Goal: Task Accomplishment & Management: Use online tool/utility

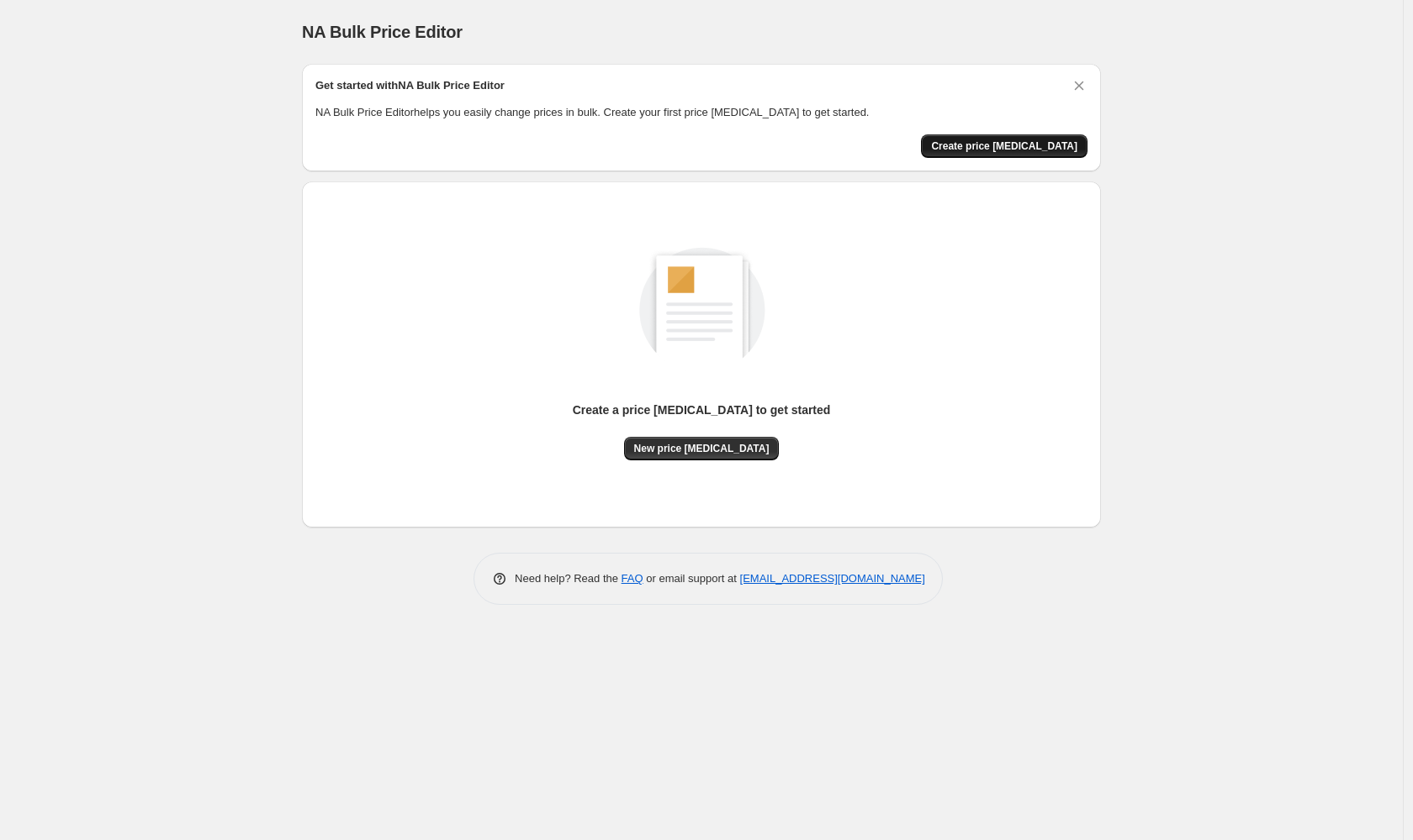
click at [1010, 147] on span "Create price change job" at bounding box center [1003, 147] width 146 height 14
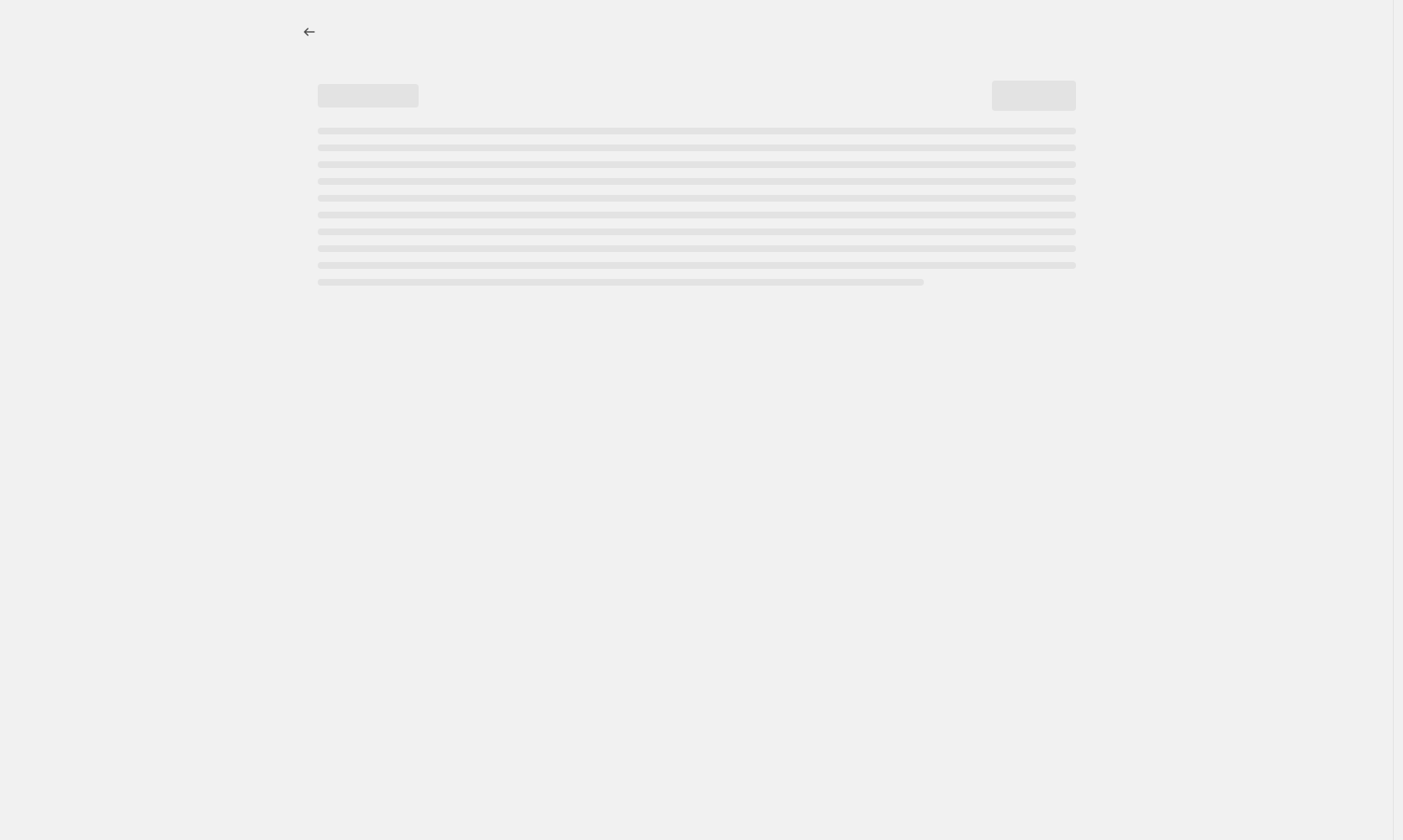
select select "percentage"
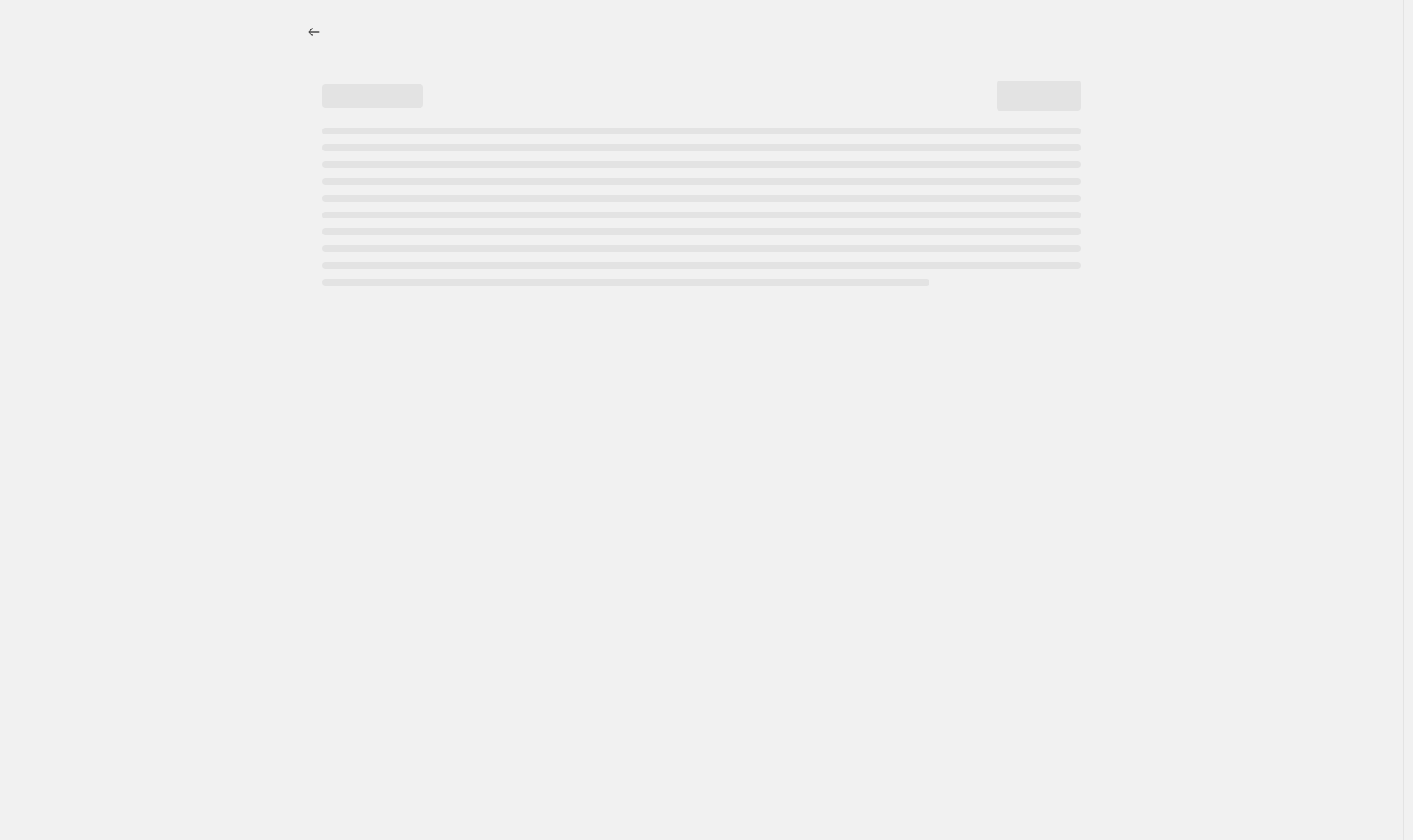
select select "percentage"
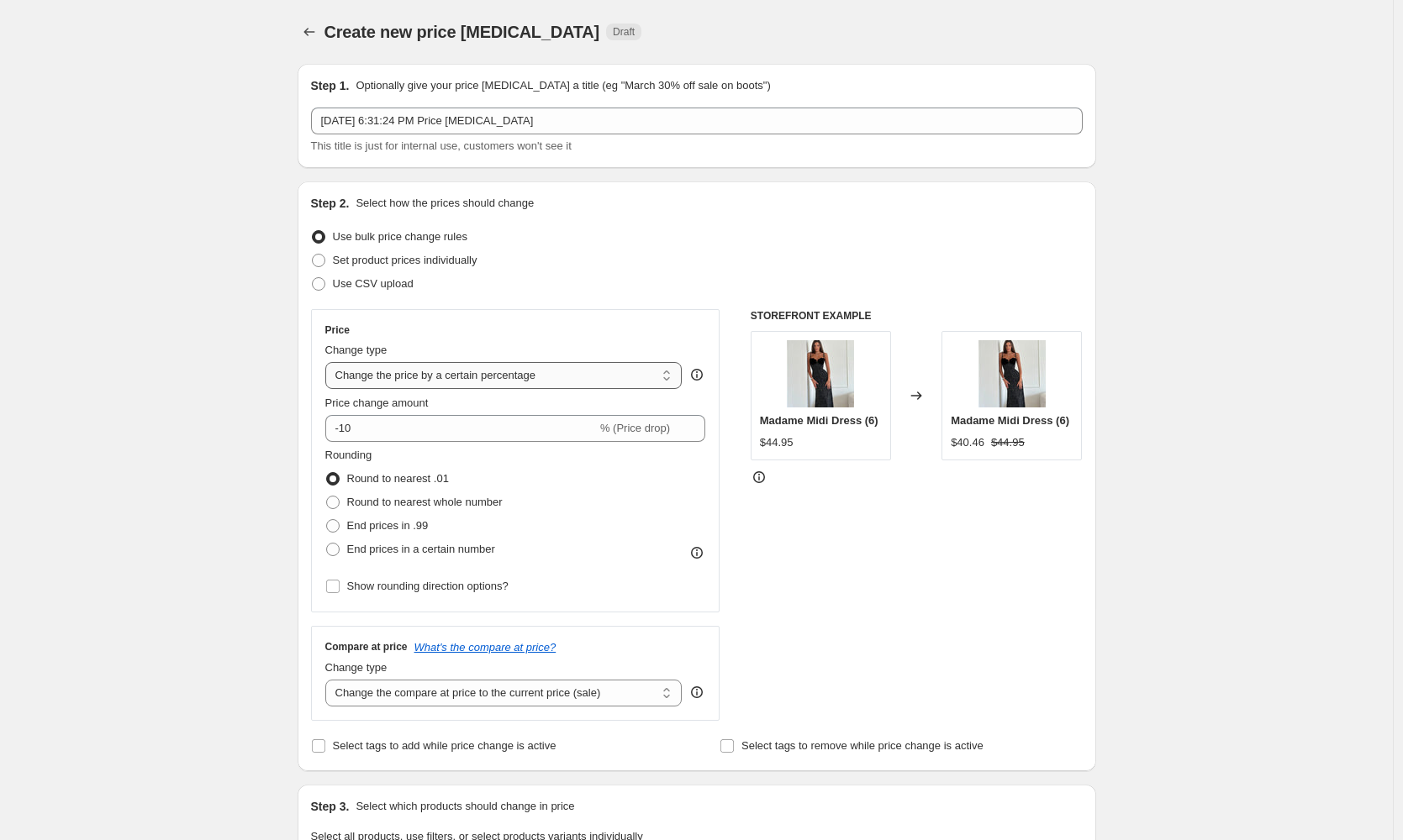
click at [510, 375] on select "Change the price to a certain amount Change the price by a certain amount Chang…" at bounding box center [504, 375] width 357 height 27
click at [417, 424] on input "-10" at bounding box center [461, 428] width 272 height 27
click at [206, 453] on div "Create new price change job. This page is ready Create new price change job Dra…" at bounding box center [697, 840] width 1393 height 1680
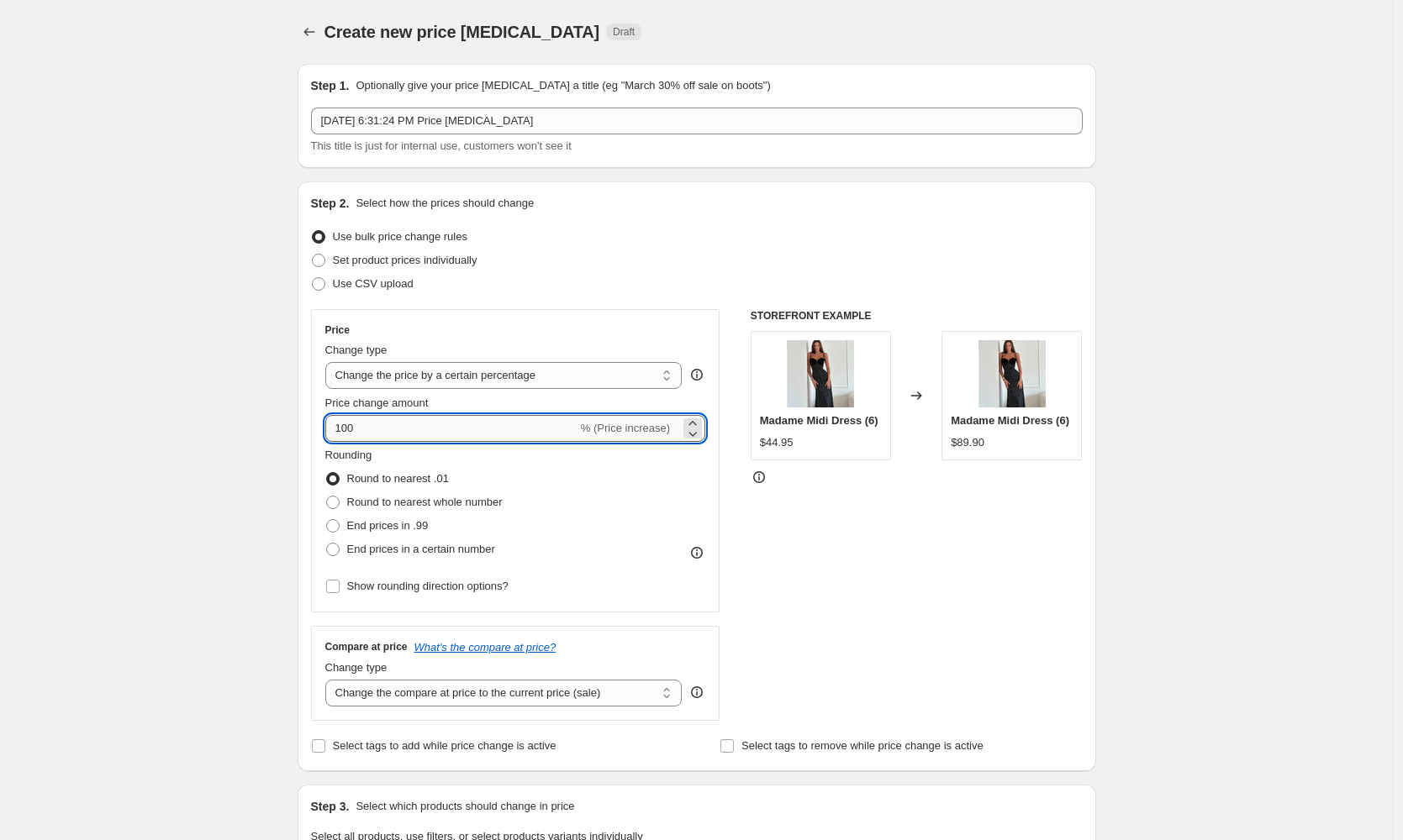
click at [530, 435] on input "100" at bounding box center [451, 428] width 252 height 27
type input "100"
click at [255, 380] on div "Create new price change job. This page is ready Create new price change job Dra…" at bounding box center [697, 840] width 1393 height 1680
click at [424, 559] on label "End prices in a certain number" at bounding box center [410, 549] width 170 height 24
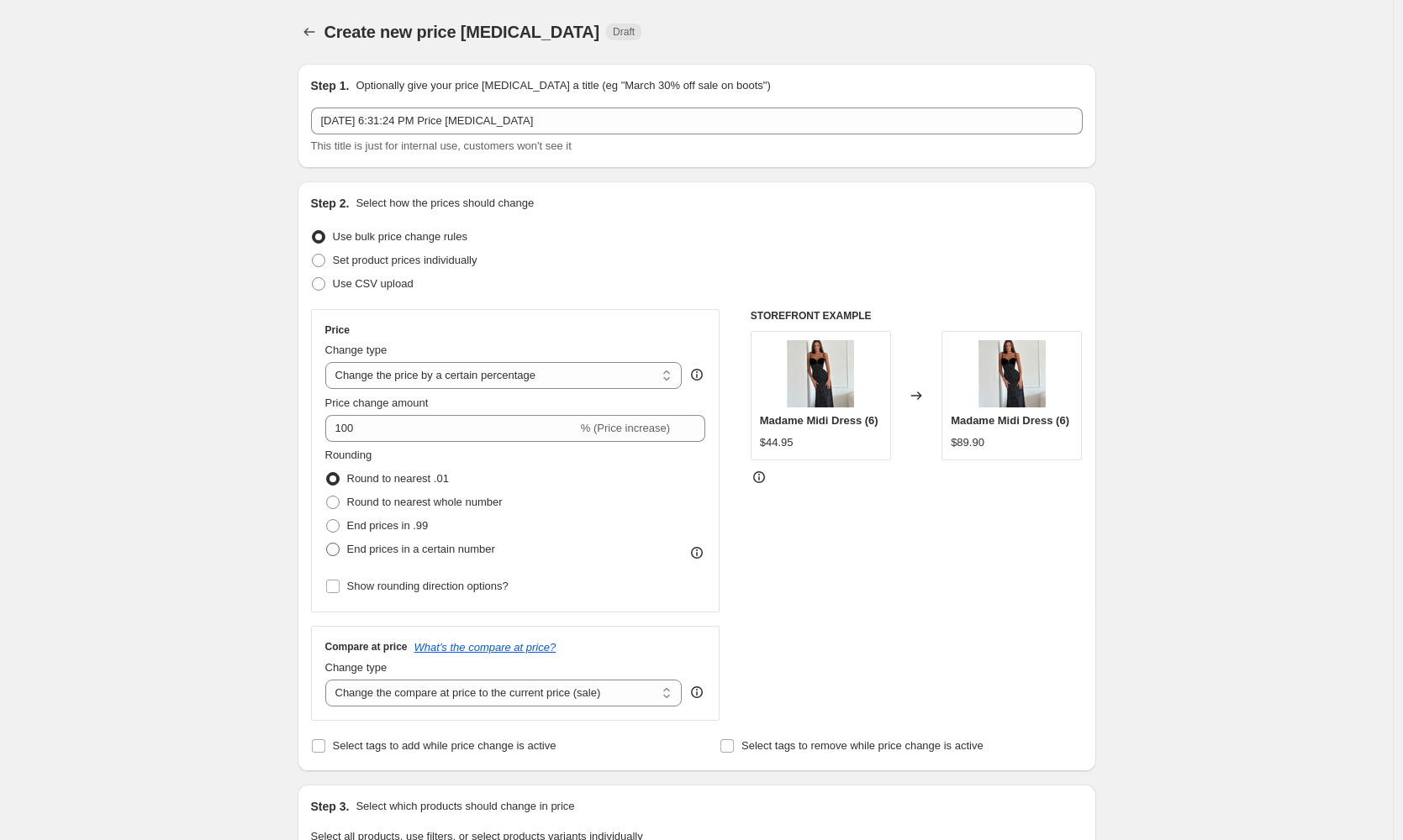
click at [327, 543] on input "End prices in a certain number" at bounding box center [326, 542] width 1 height 1
radio input "true"
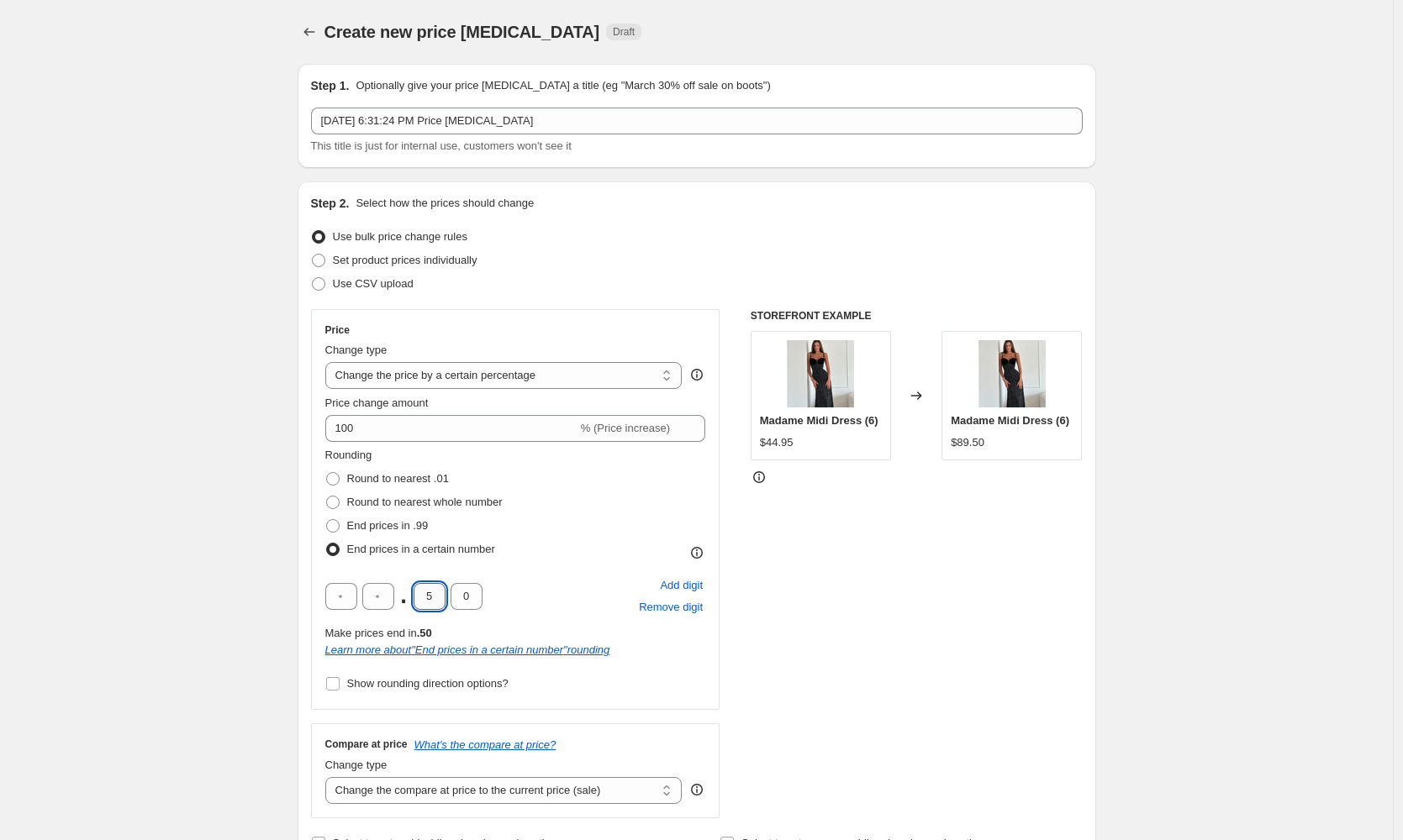
click at [429, 593] on input "5" at bounding box center [430, 596] width 32 height 27
type input "9"
type input "0"
click at [444, 591] on input "9" at bounding box center [430, 596] width 32 height 27
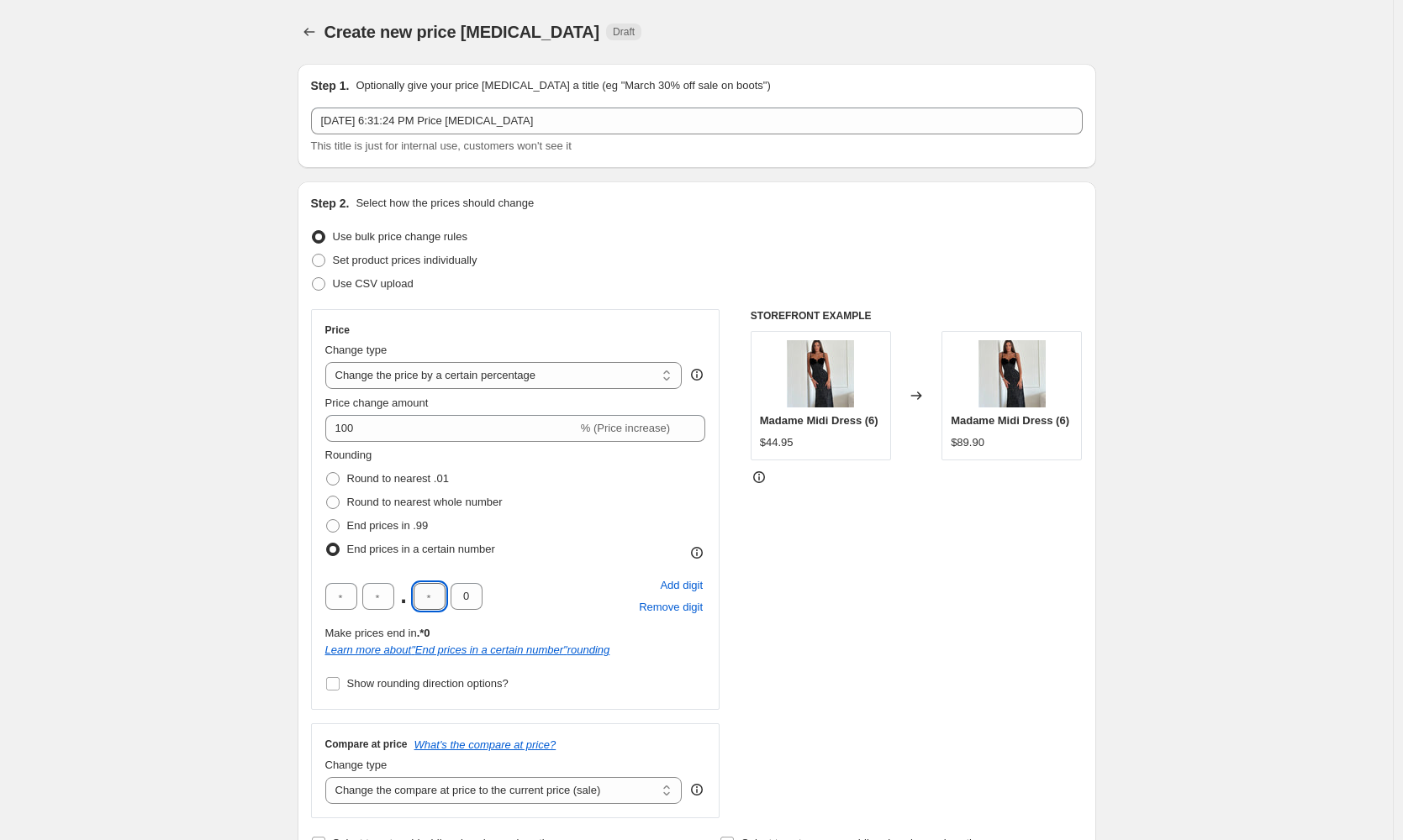
type input "0"
type input "5"
click at [434, 606] on input "0" at bounding box center [430, 596] width 32 height 27
type input "9"
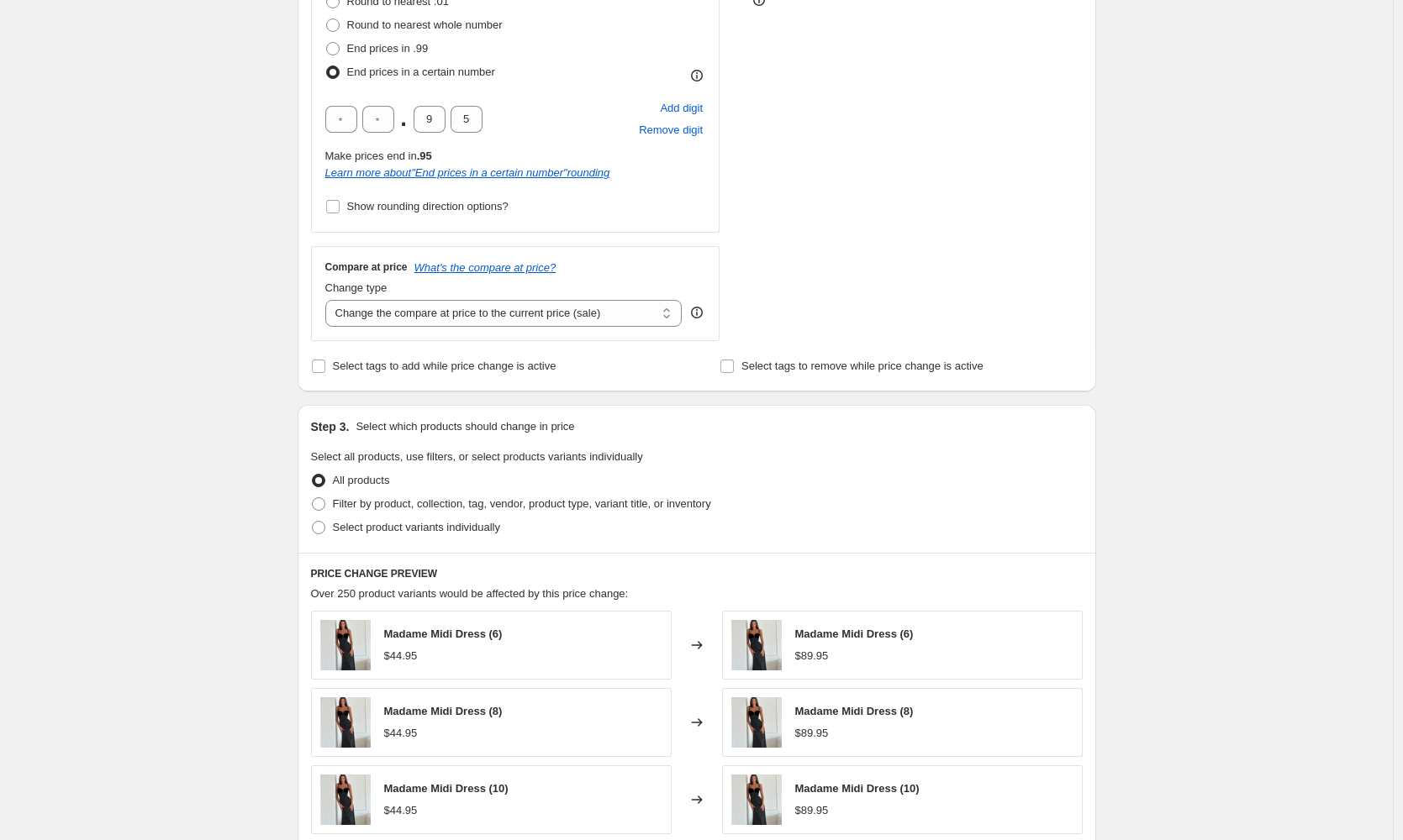
scroll to position [347, 0]
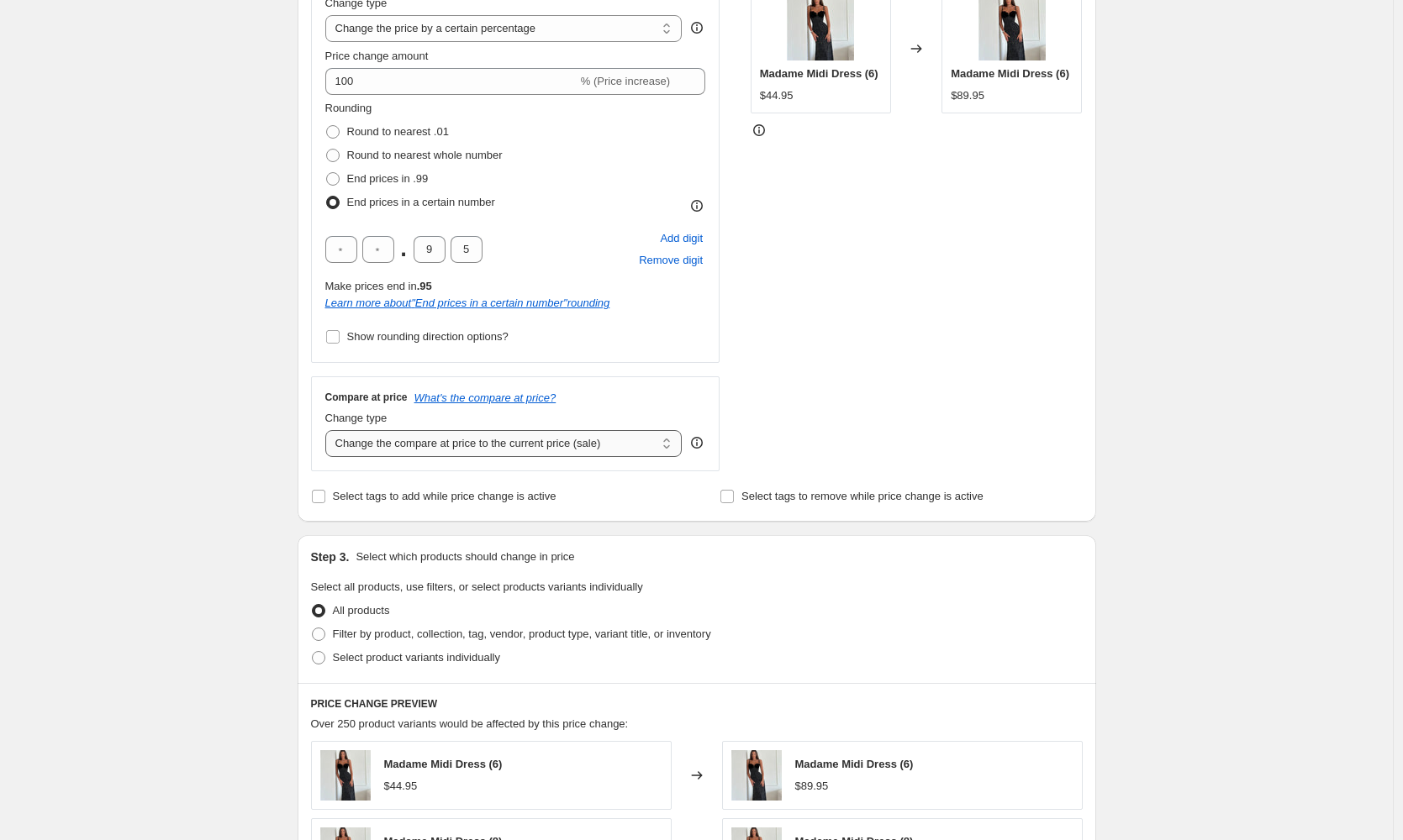
click at [441, 442] on select "Change the compare at price to the current price (sale) Change the compare at p…" at bounding box center [504, 443] width 357 height 27
select select "percentage"
click at [329, 430] on select "Change the compare at price to the current price (sale) Change the compare at p…" at bounding box center [504, 443] width 357 height 27
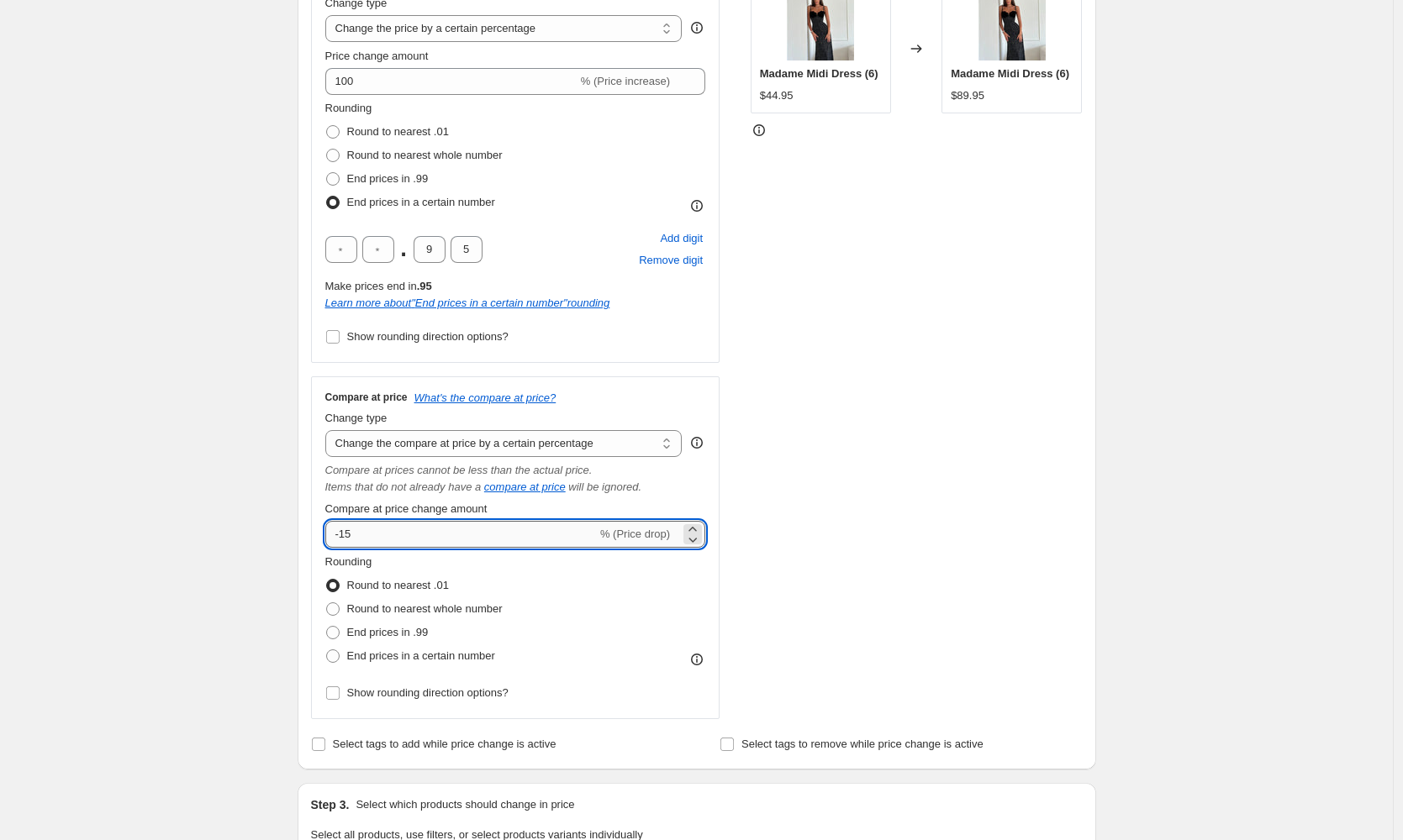
click at [469, 538] on input "-15" at bounding box center [461, 534] width 272 height 27
type input "100"
click at [776, 400] on div "STOREFRONT EXAMPLE Madame Midi Dress (6) $44.95 Changed to Madame Midi Dress (6…" at bounding box center [917, 341] width 332 height 758
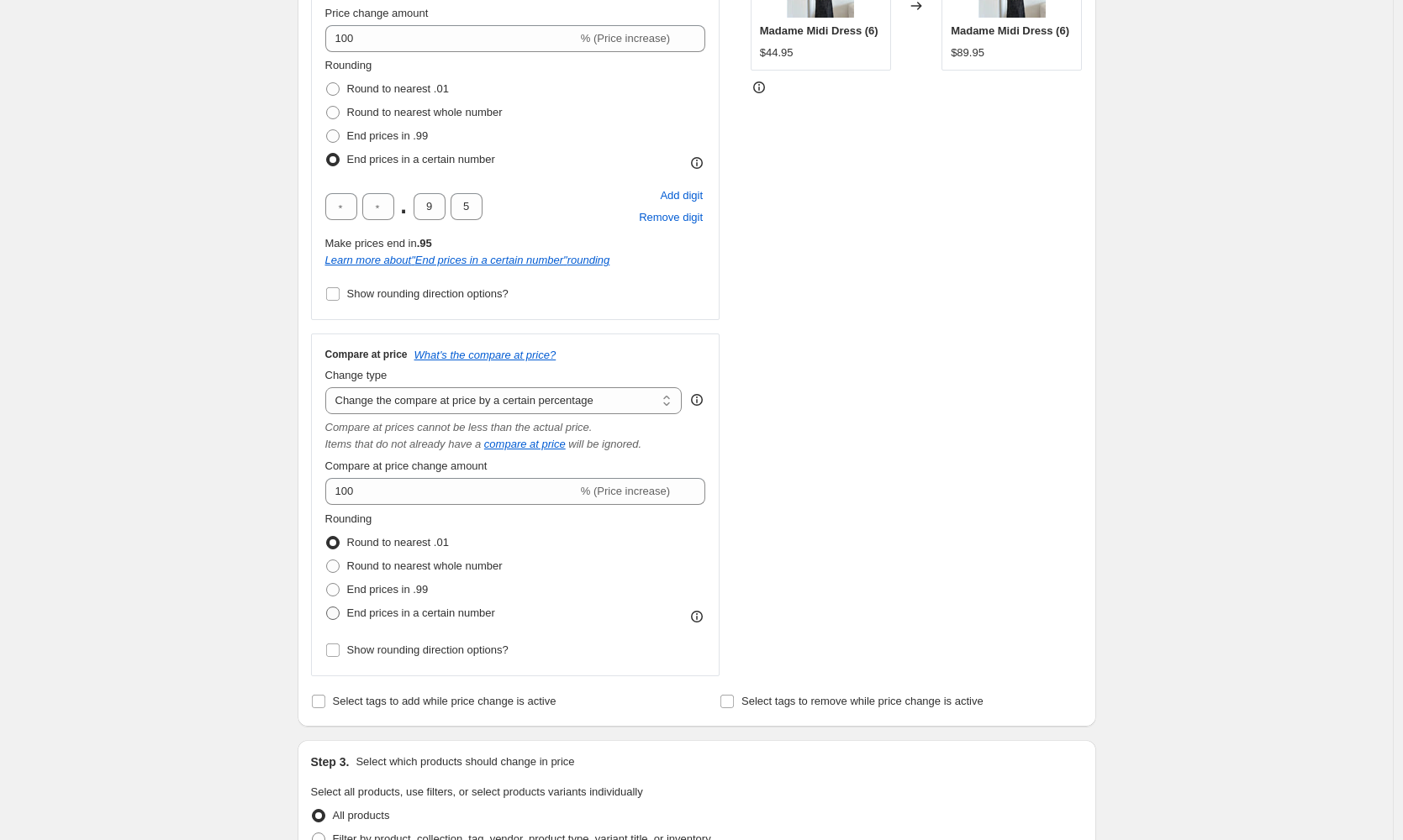
scroll to position [422, 0]
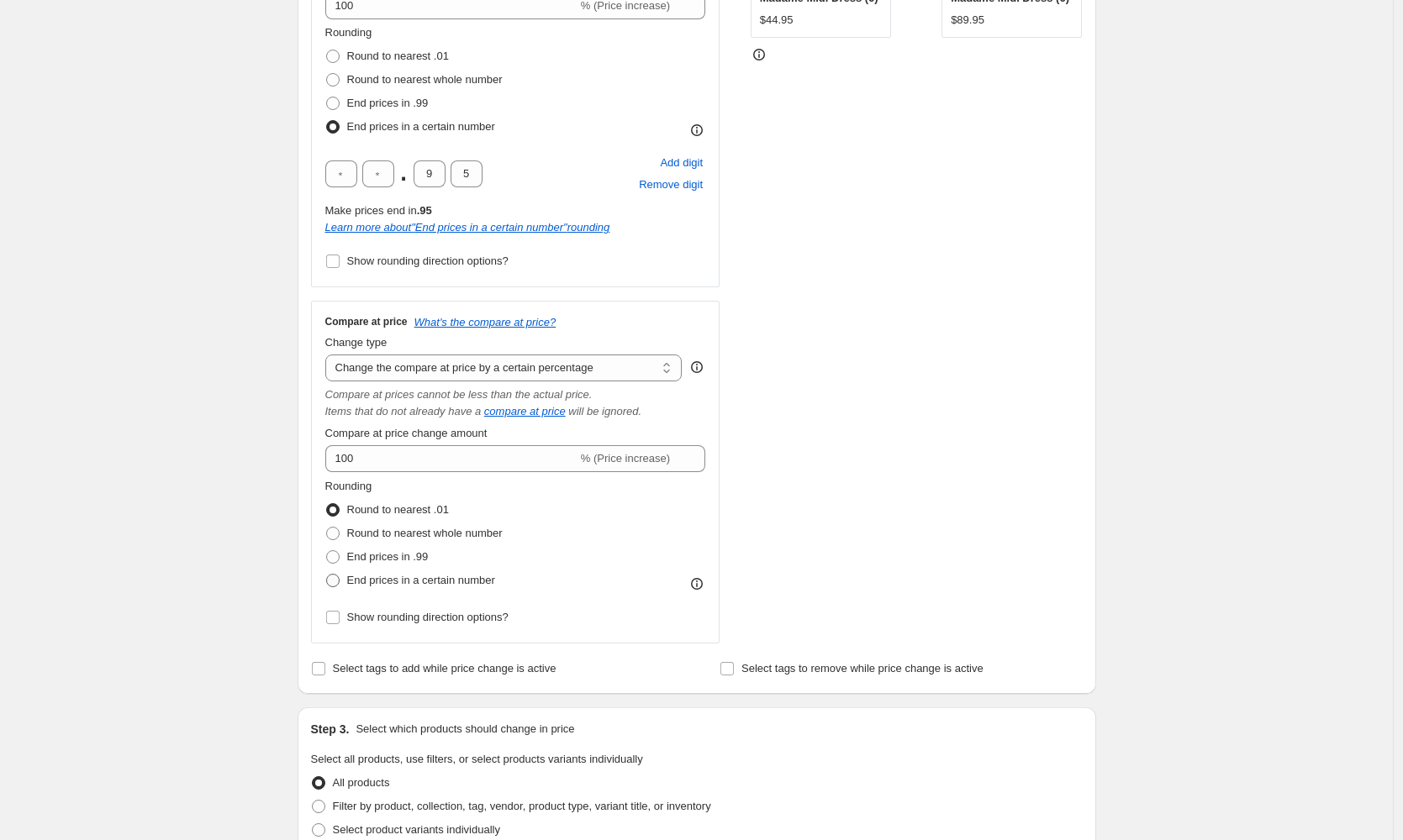
click at [405, 578] on span "End prices in a certain number" at bounding box center [421, 580] width 148 height 13
click at [327, 575] on input "End prices in a certain number" at bounding box center [326, 574] width 1 height 1
radio input "true"
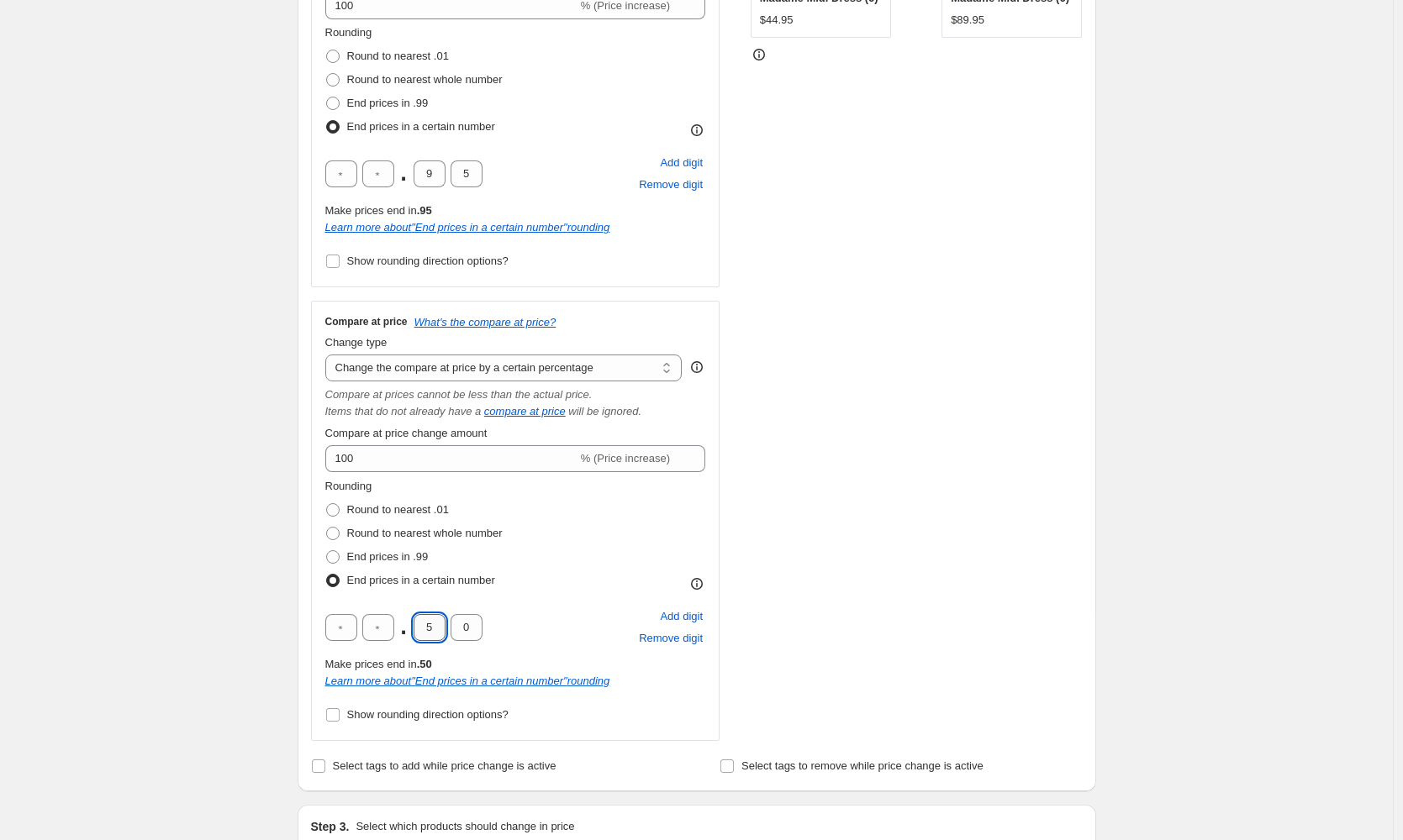
click at [432, 632] on input "5" at bounding box center [430, 628] width 32 height 27
type input "9"
click at [461, 630] on input "0" at bounding box center [466, 628] width 32 height 27
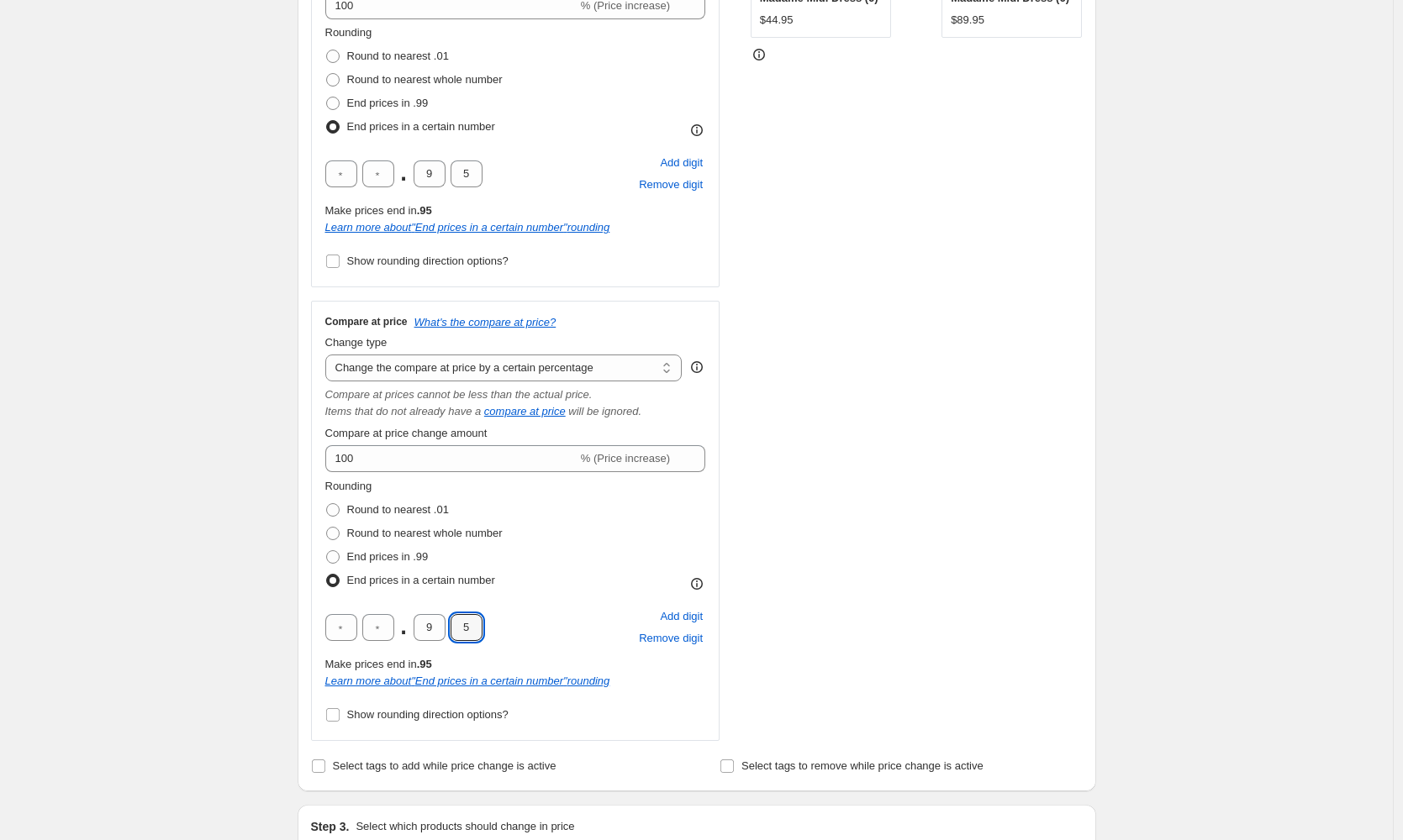
type input "5"
click at [233, 546] on div "Create new price change job. This page is ready Create new price change job Dra…" at bounding box center [697, 639] width 1393 height 2123
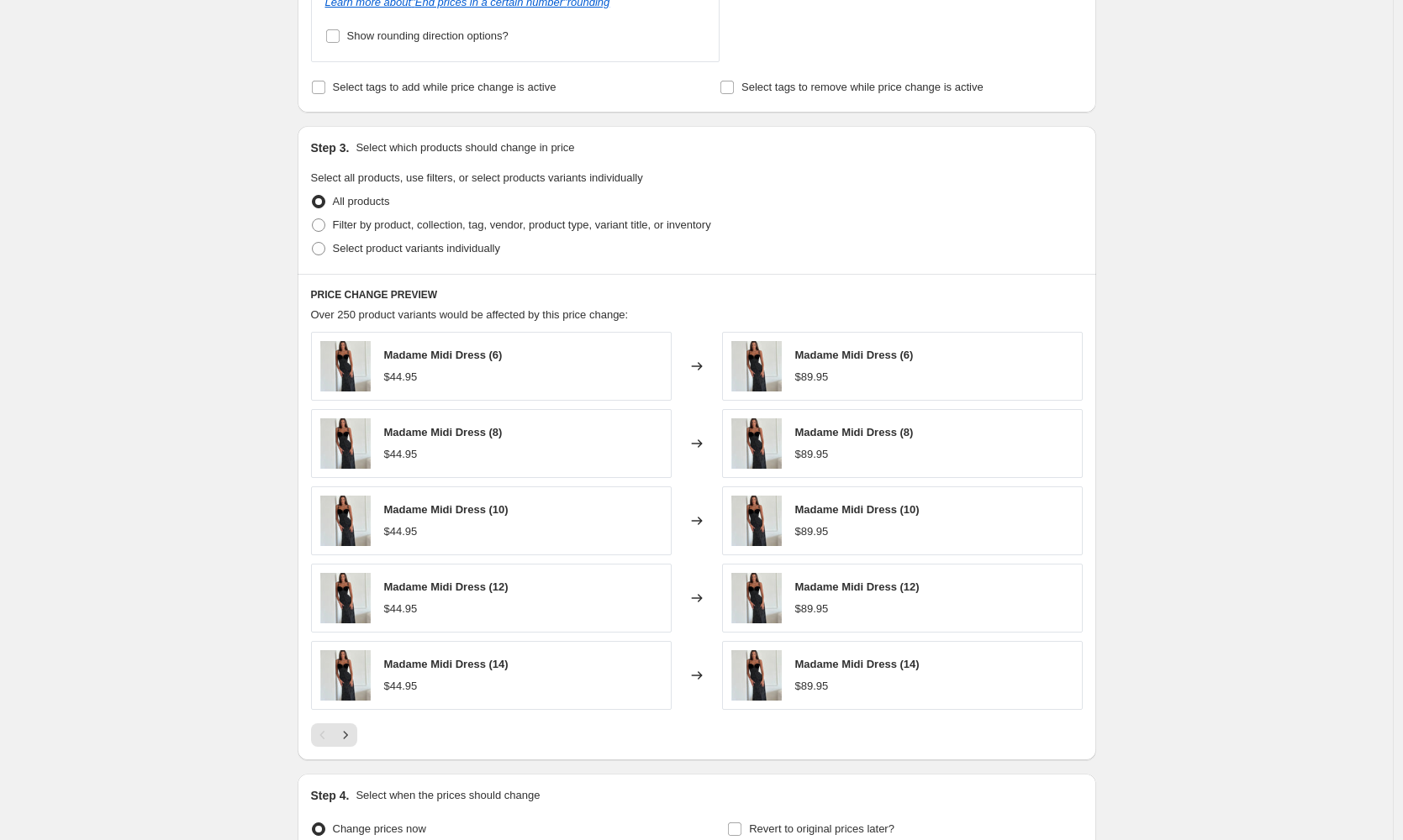
scroll to position [1282, 0]
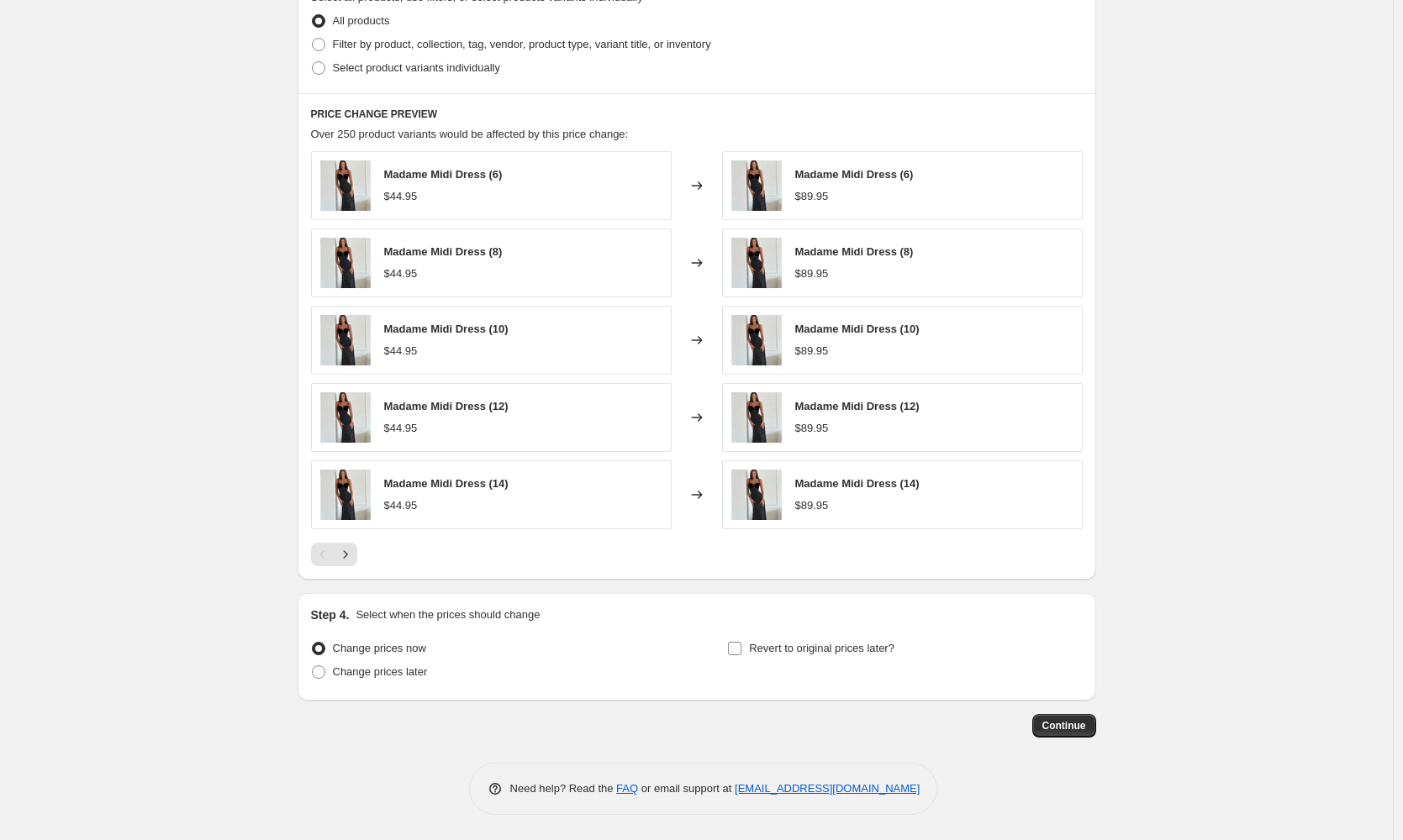
click at [823, 655] on span "Revert to original prices later?" at bounding box center [822, 648] width 146 height 13
click at [741, 655] on input "Revert to original prices later?" at bounding box center [735, 649] width 14 height 14
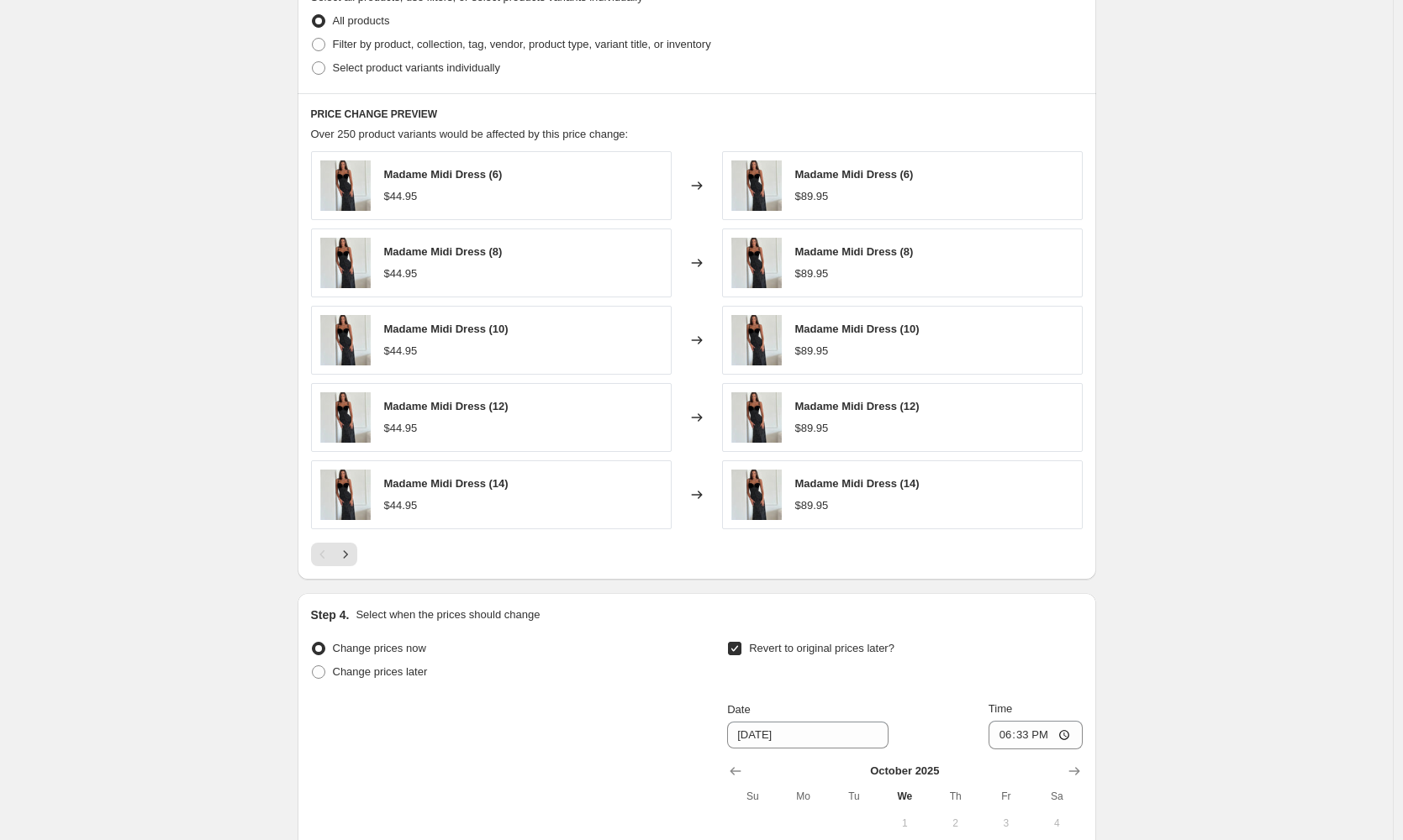
click at [823, 654] on span "Revert to original prices later?" at bounding box center [822, 648] width 146 height 13
click at [741, 654] on input "Revert to original prices later?" at bounding box center [735, 649] width 14 height 14
checkbox input "false"
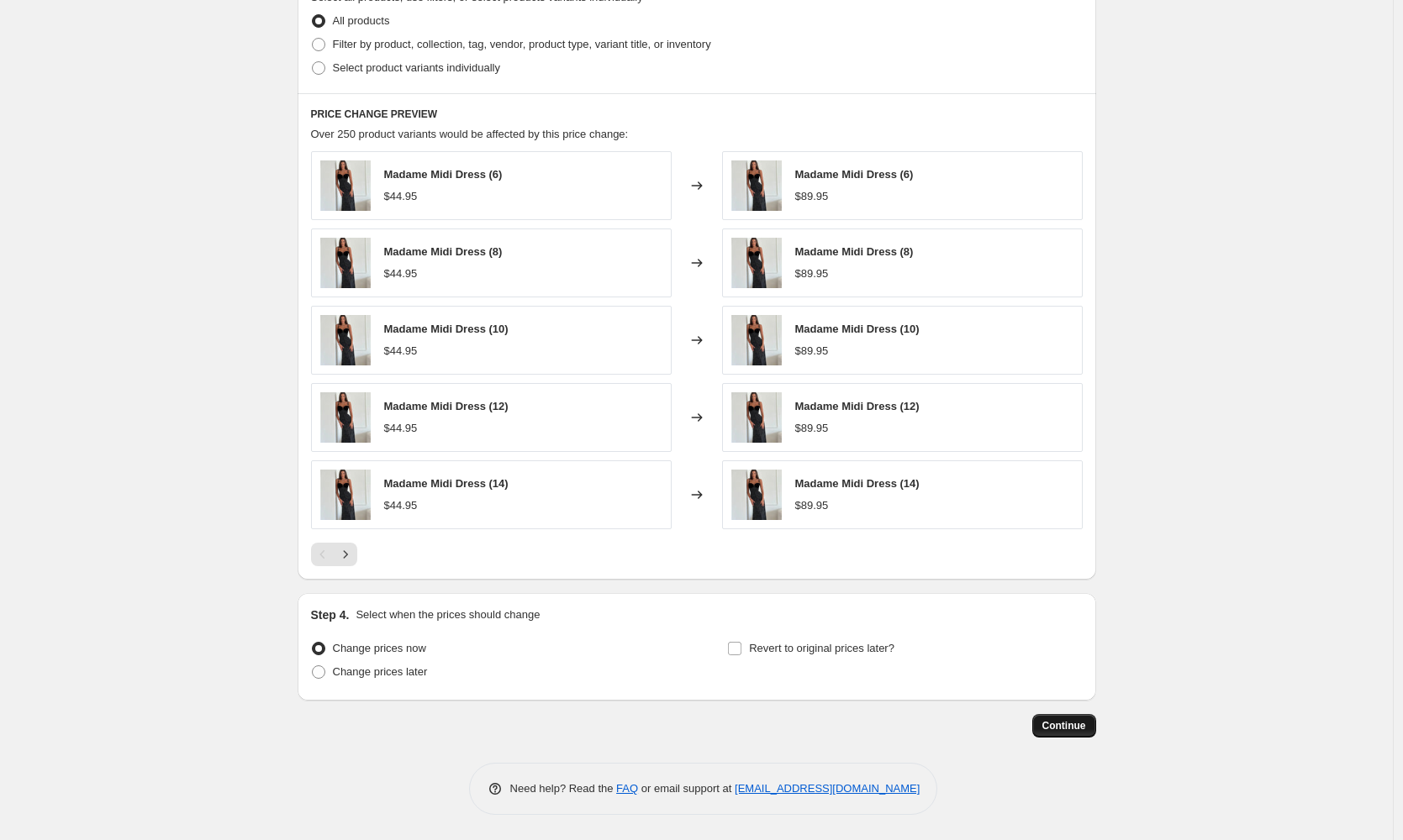
click at [1073, 730] on span "Continue" at bounding box center [1065, 726] width 44 height 14
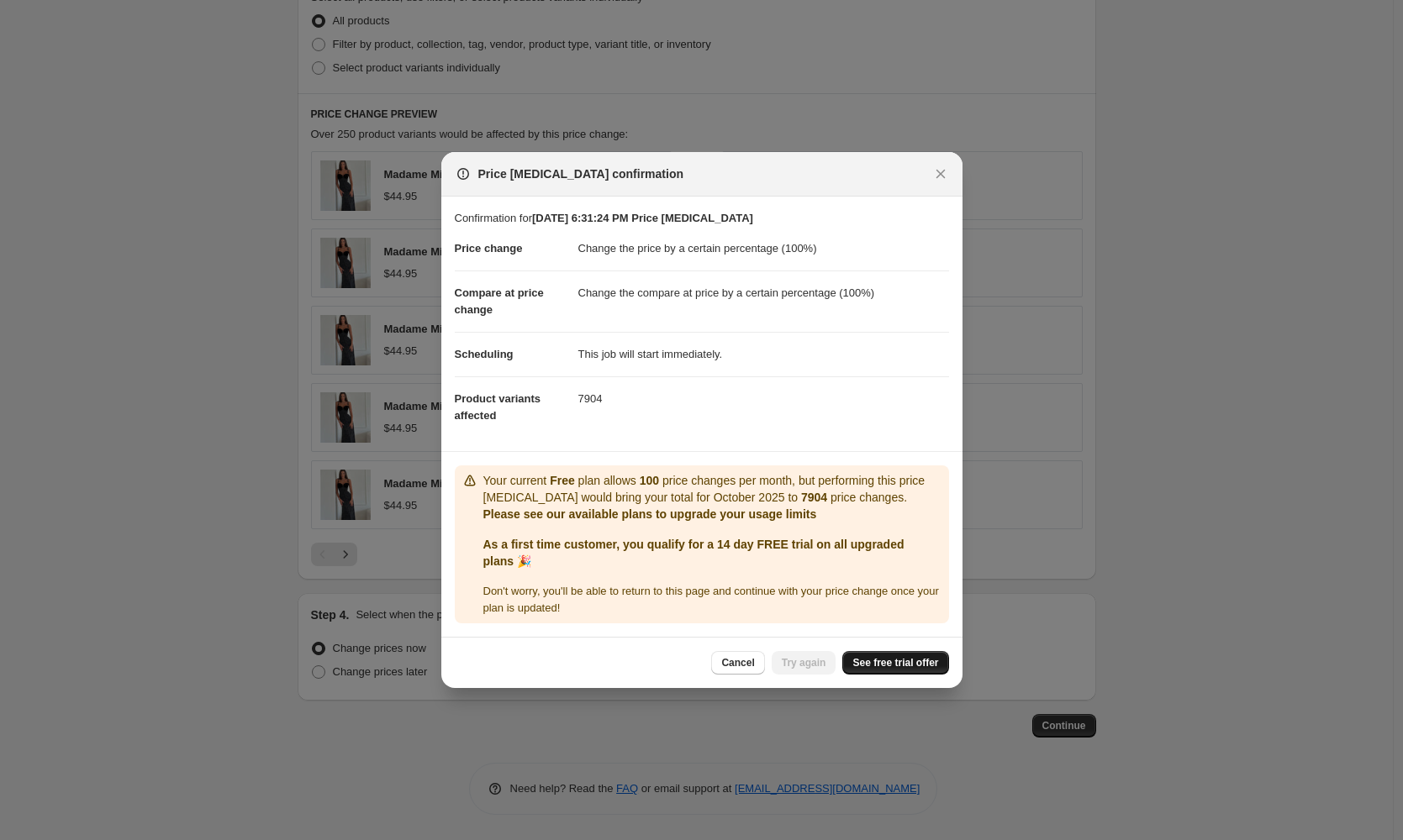
click at [905, 658] on span "See free trial offer" at bounding box center [895, 663] width 85 height 14
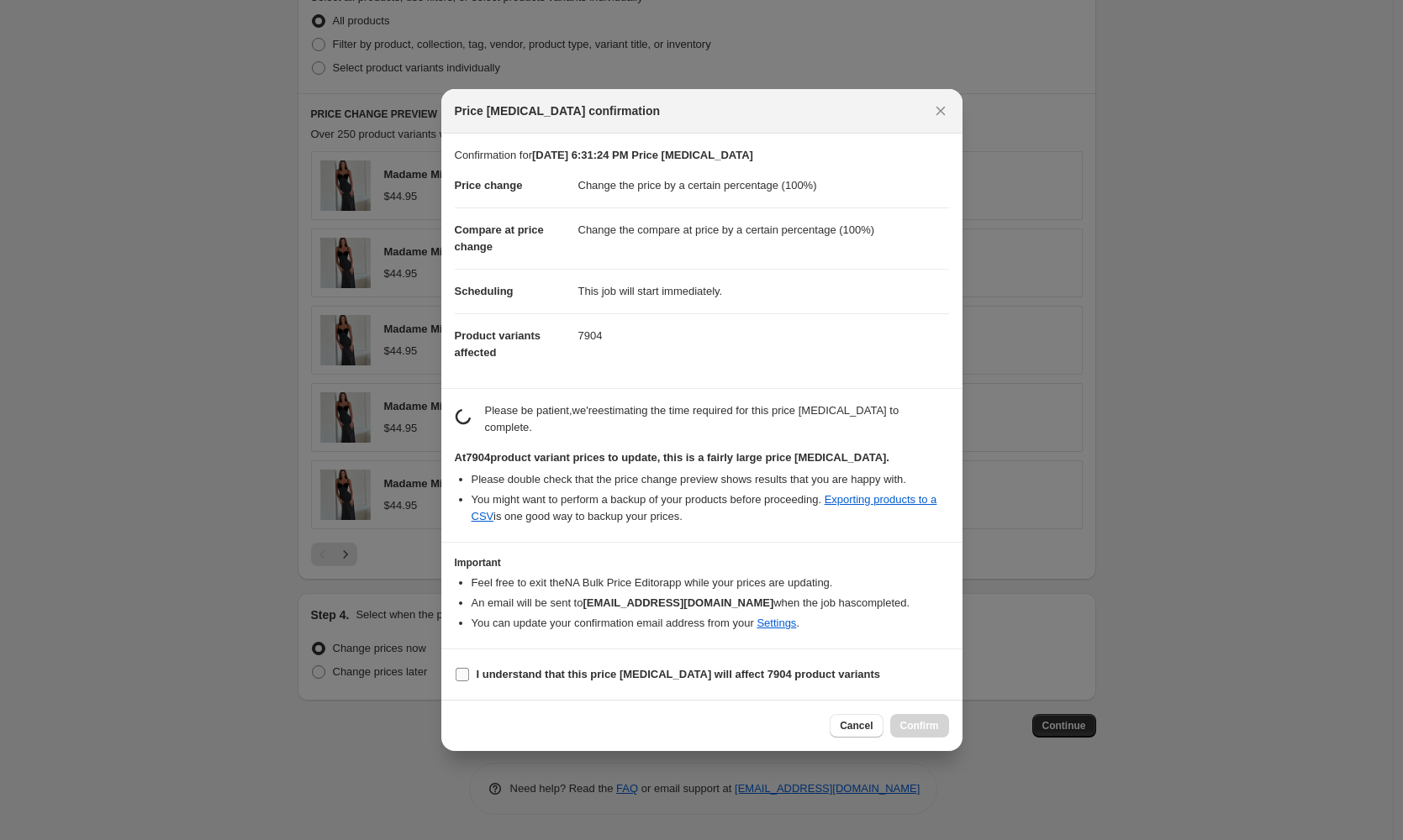
click at [751, 682] on span "I understand that this price change job will affect 7904 product variants" at bounding box center [680, 674] width 405 height 17
click at [469, 681] on input "I understand that this price change job will affect 7904 product variants" at bounding box center [462, 675] width 14 height 14
checkbox input "true"
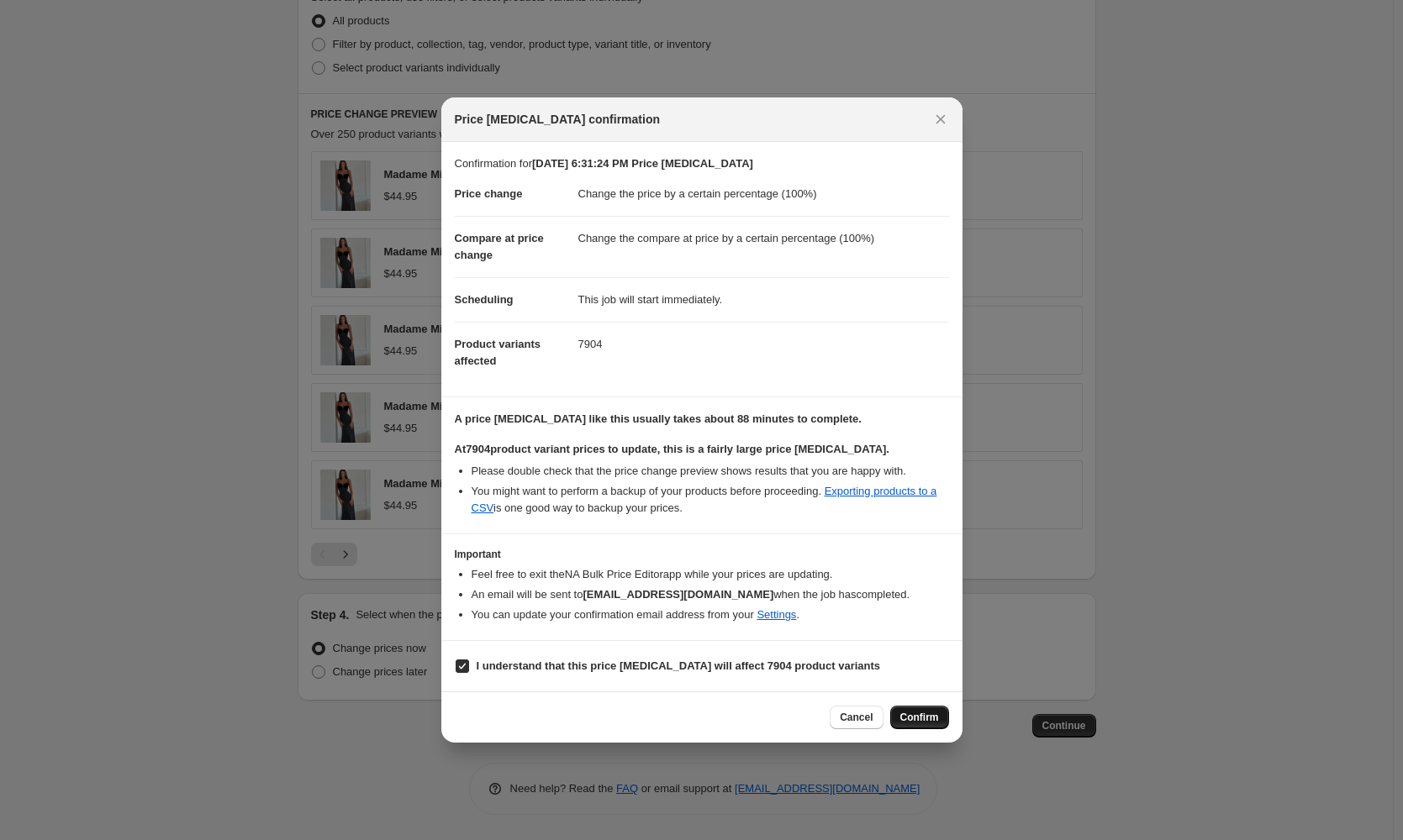
click at [914, 718] on span "Confirm" at bounding box center [920, 718] width 39 height 14
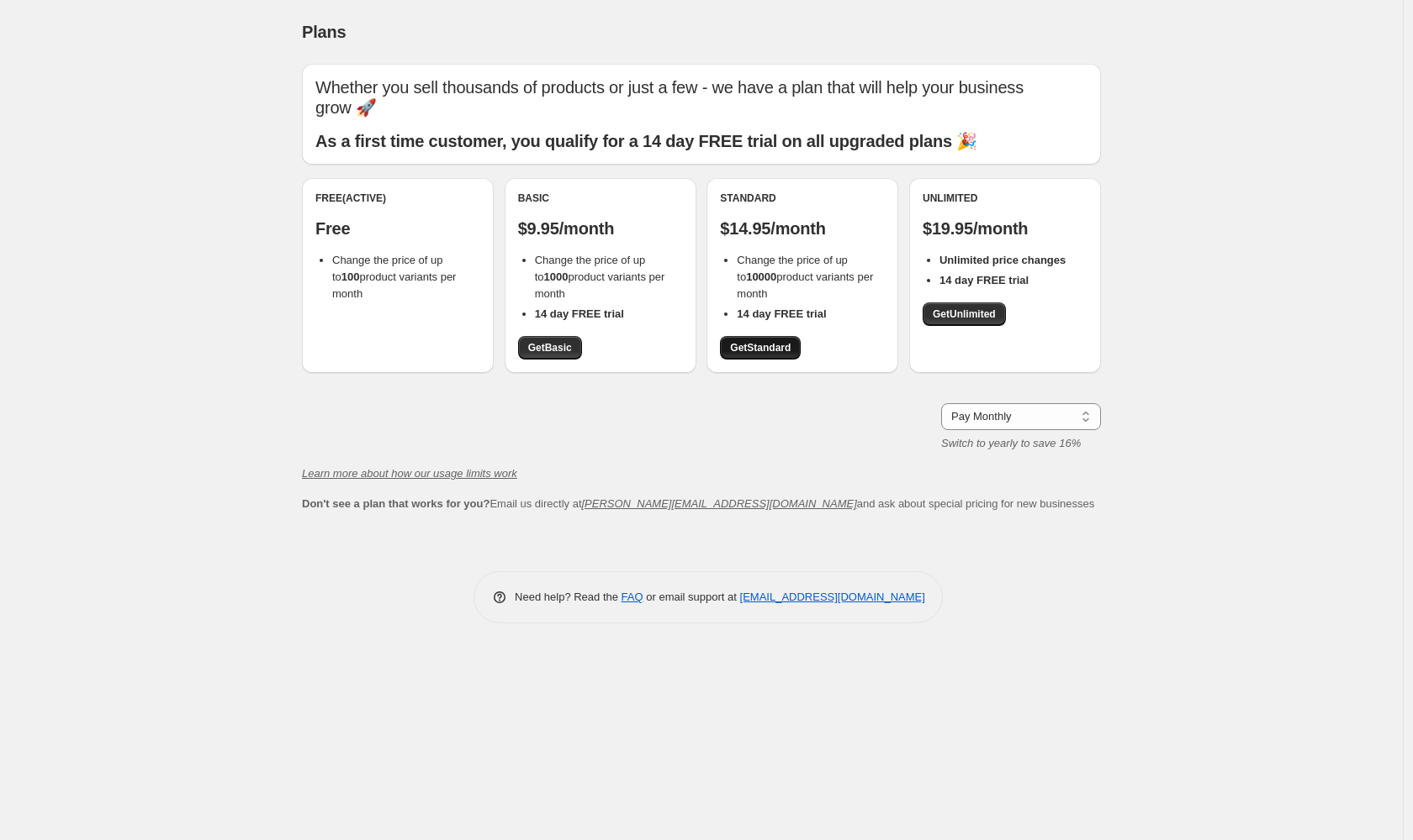
click at [780, 341] on span "Get Standard" at bounding box center [760, 348] width 61 height 14
